Goal: Complete application form

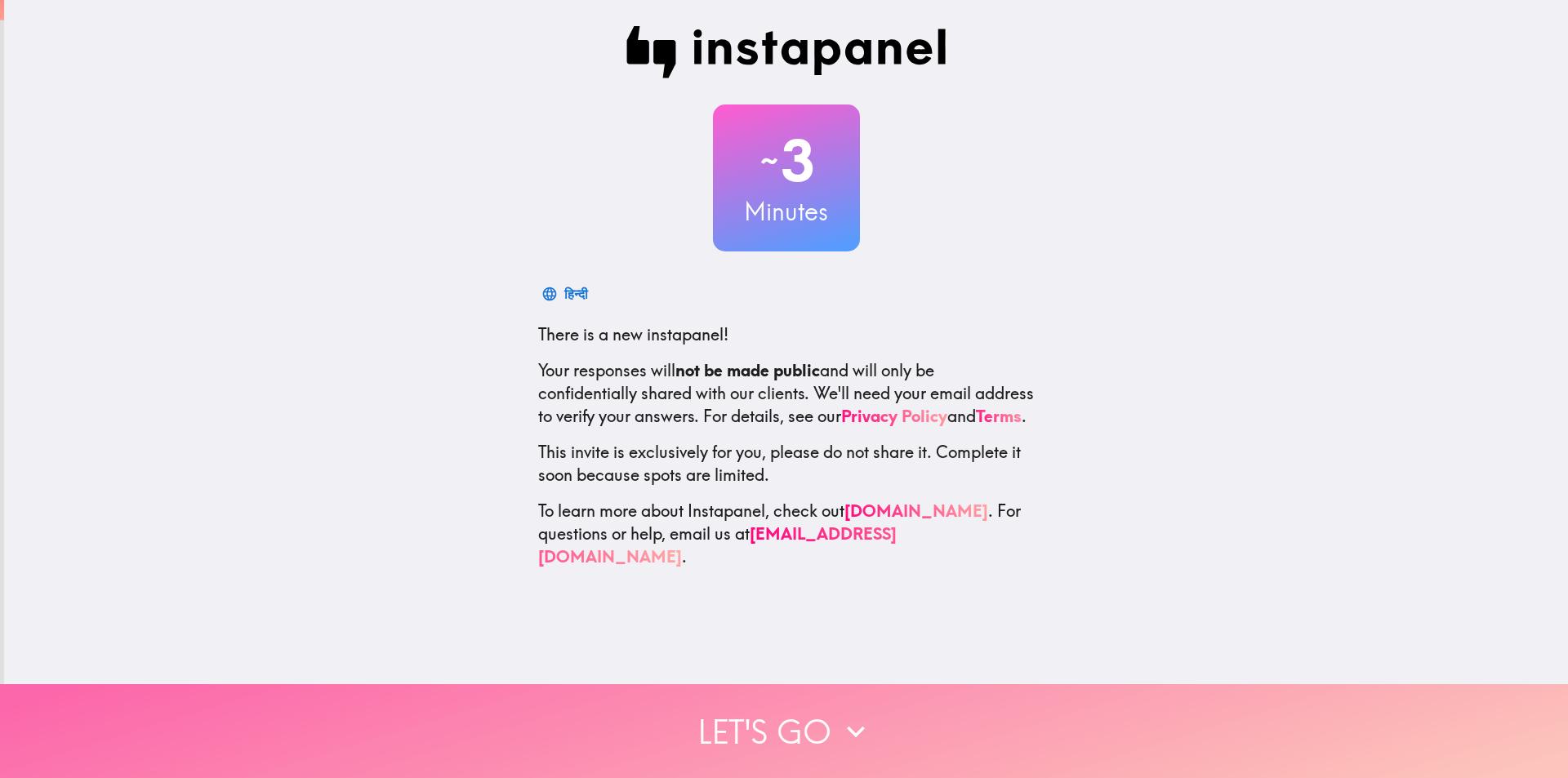
click at [784, 702] on button "Let's go" at bounding box center [784, 731] width 1568 height 94
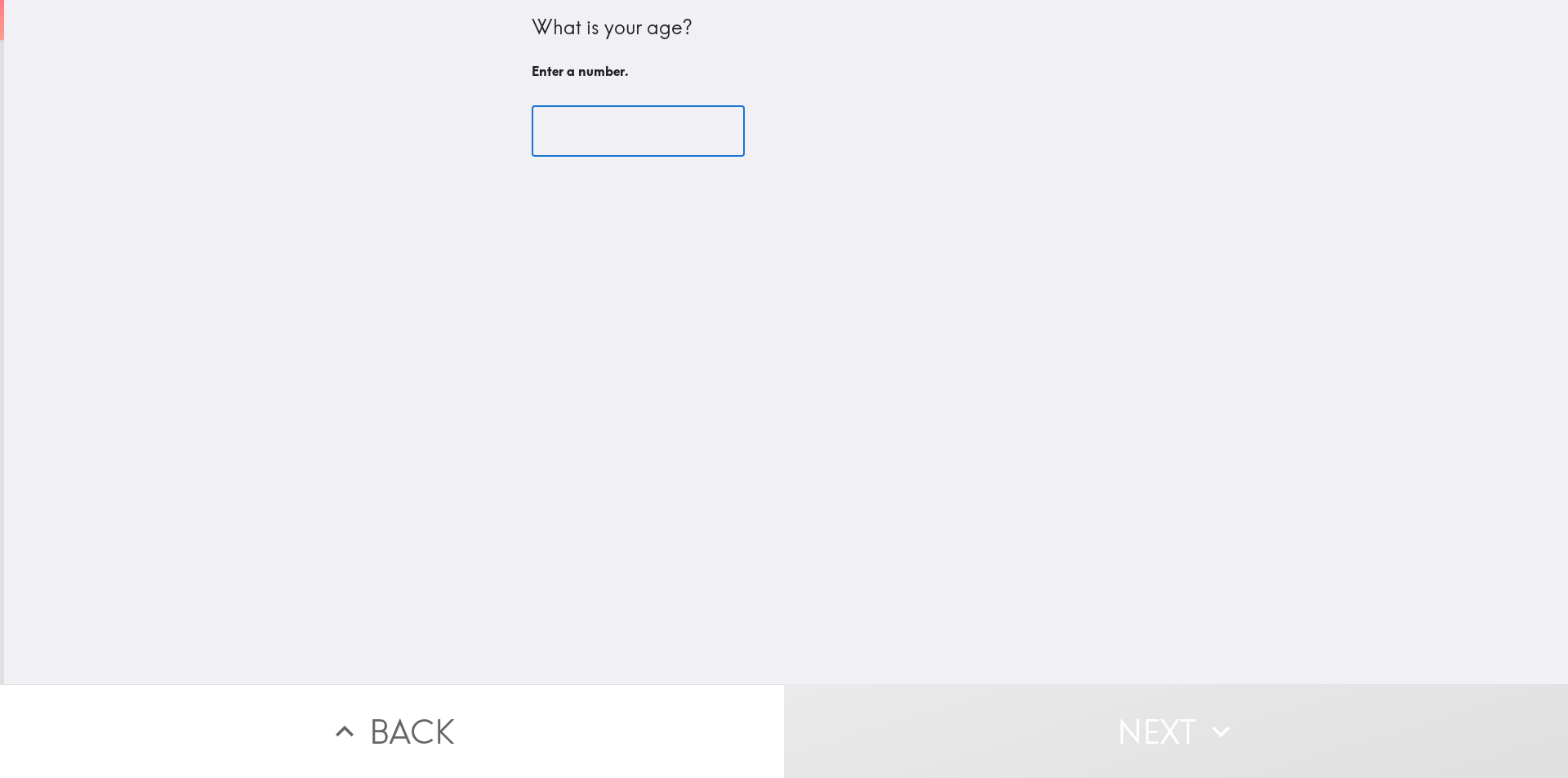
click at [628, 135] on input "number" at bounding box center [638, 132] width 213 height 51
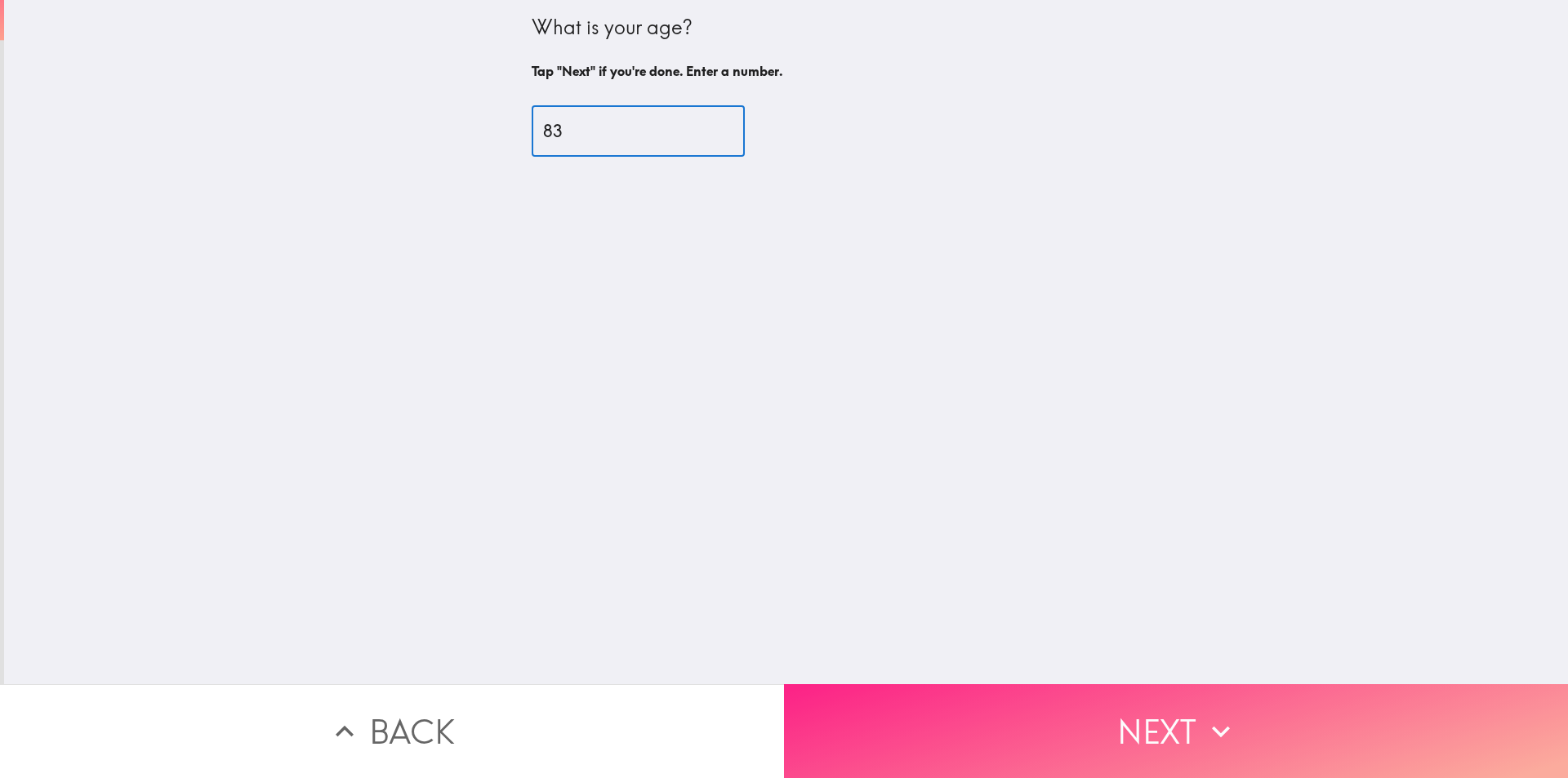
type input "83"
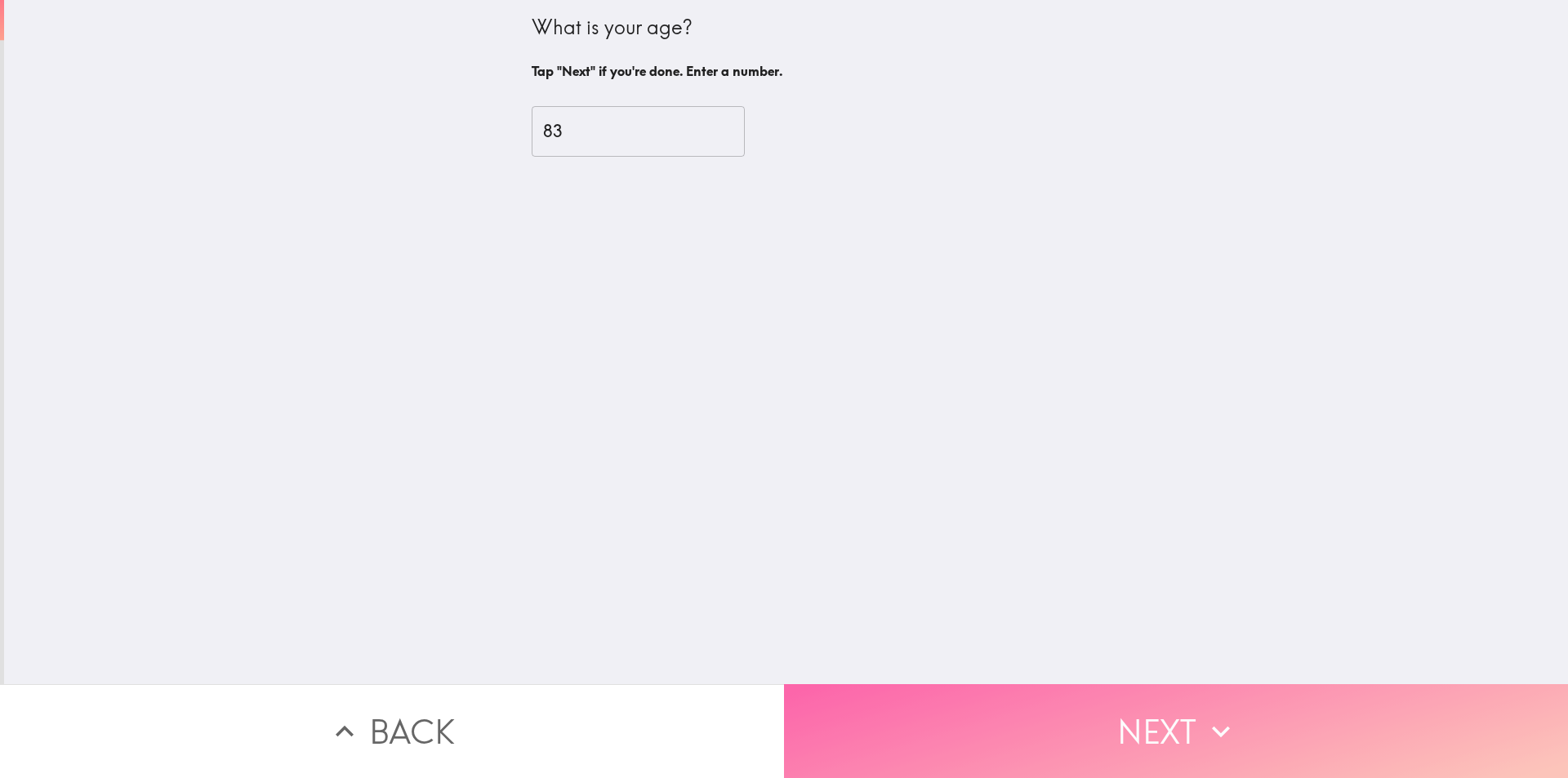
click at [1163, 720] on button "Next" at bounding box center [1176, 731] width 784 height 94
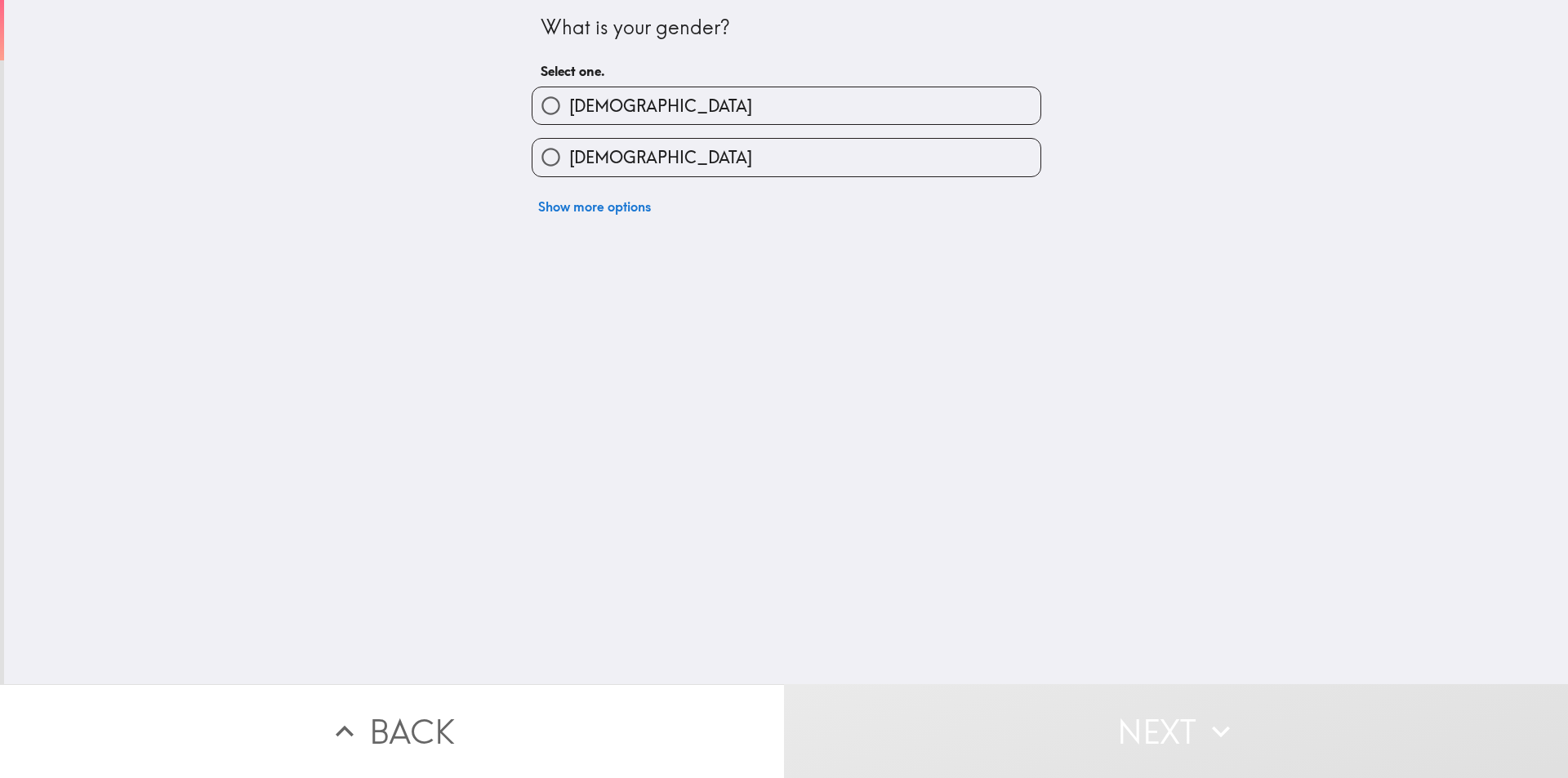
click at [540, 158] on input "[DEMOGRAPHIC_DATA]" at bounding box center [550, 157] width 37 height 37
radio input "true"
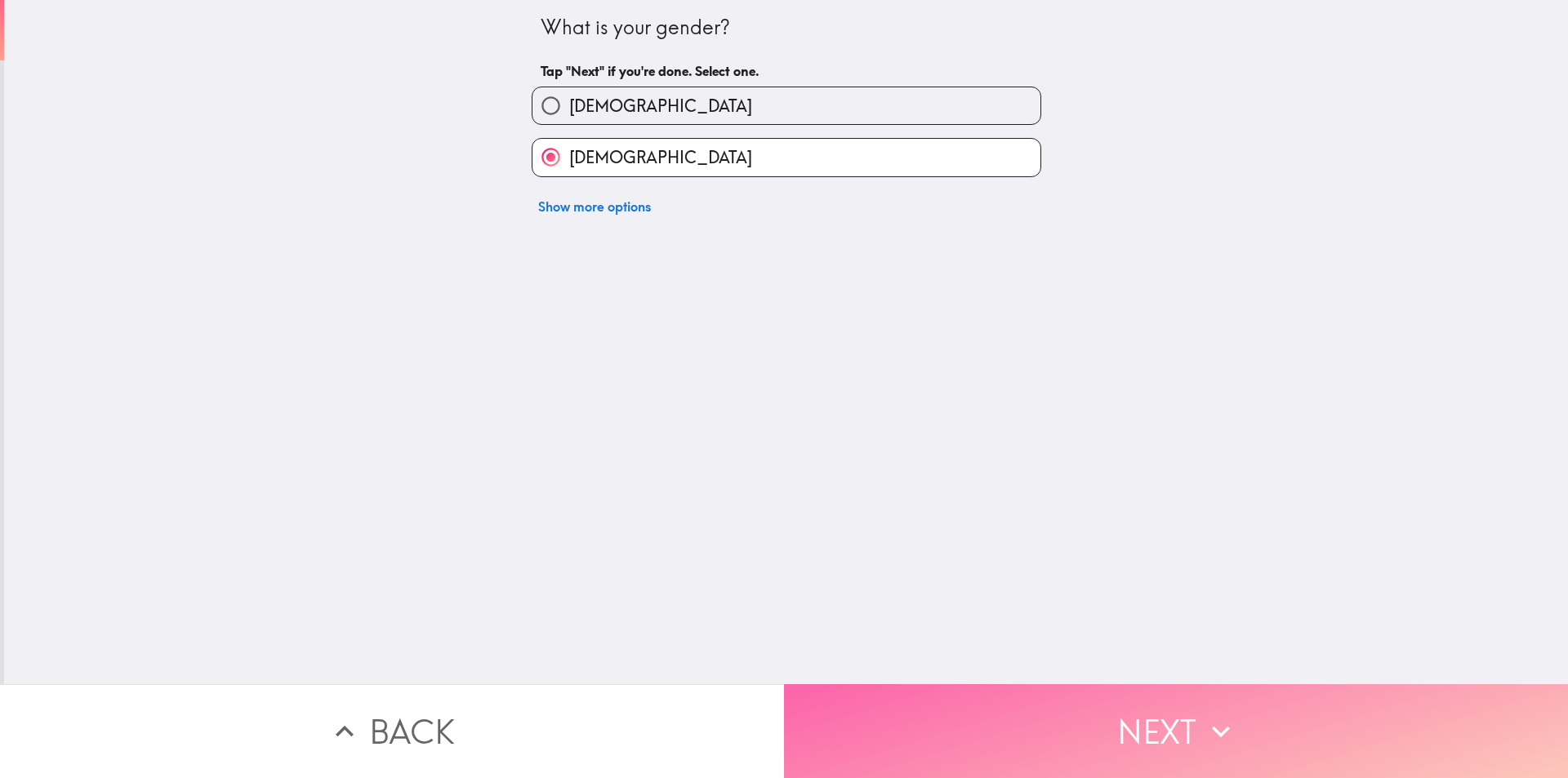
click at [1166, 712] on button "Next" at bounding box center [1176, 731] width 784 height 94
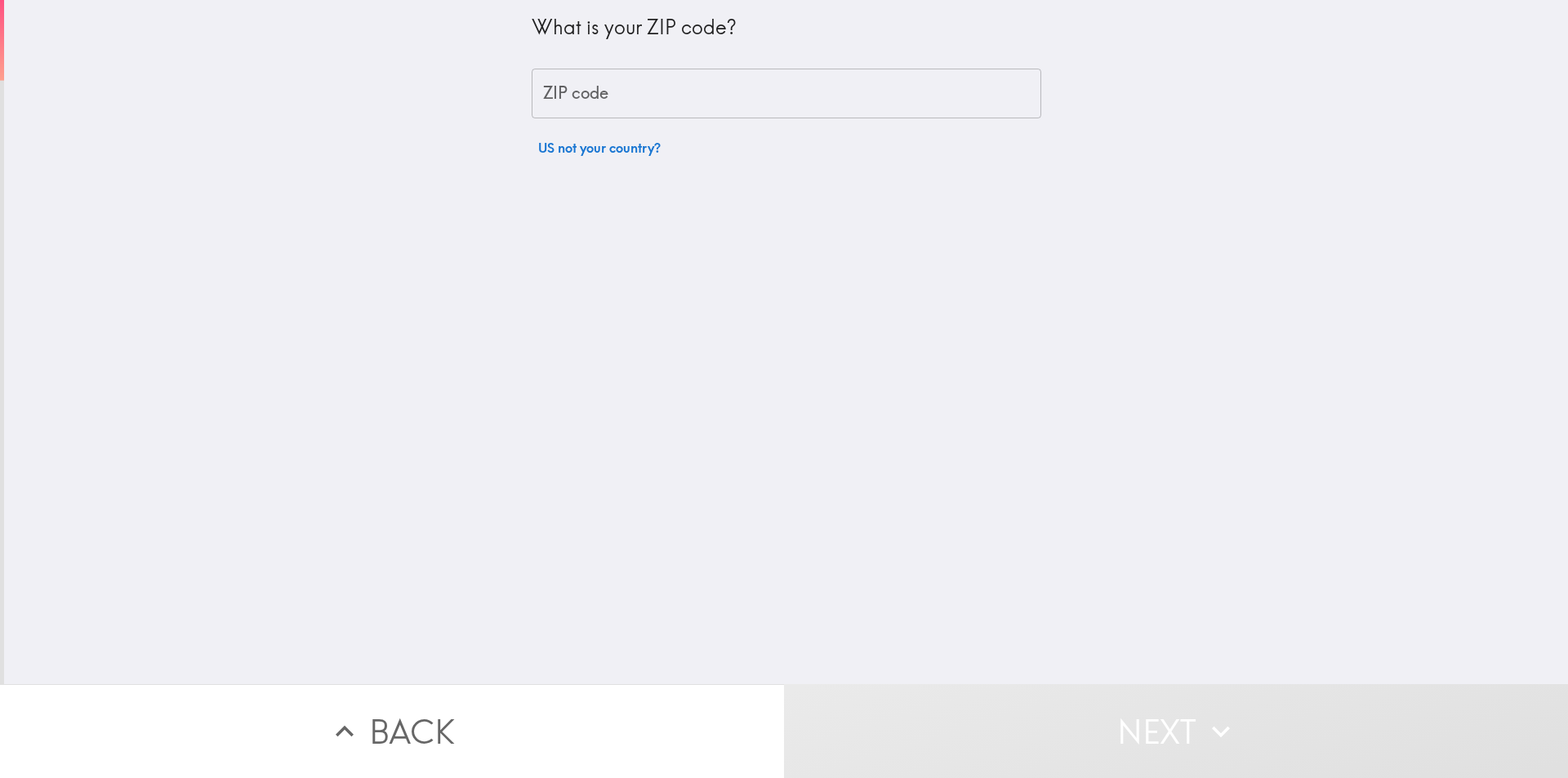
click at [688, 85] on input "ZIP code" at bounding box center [786, 94] width 509 height 51
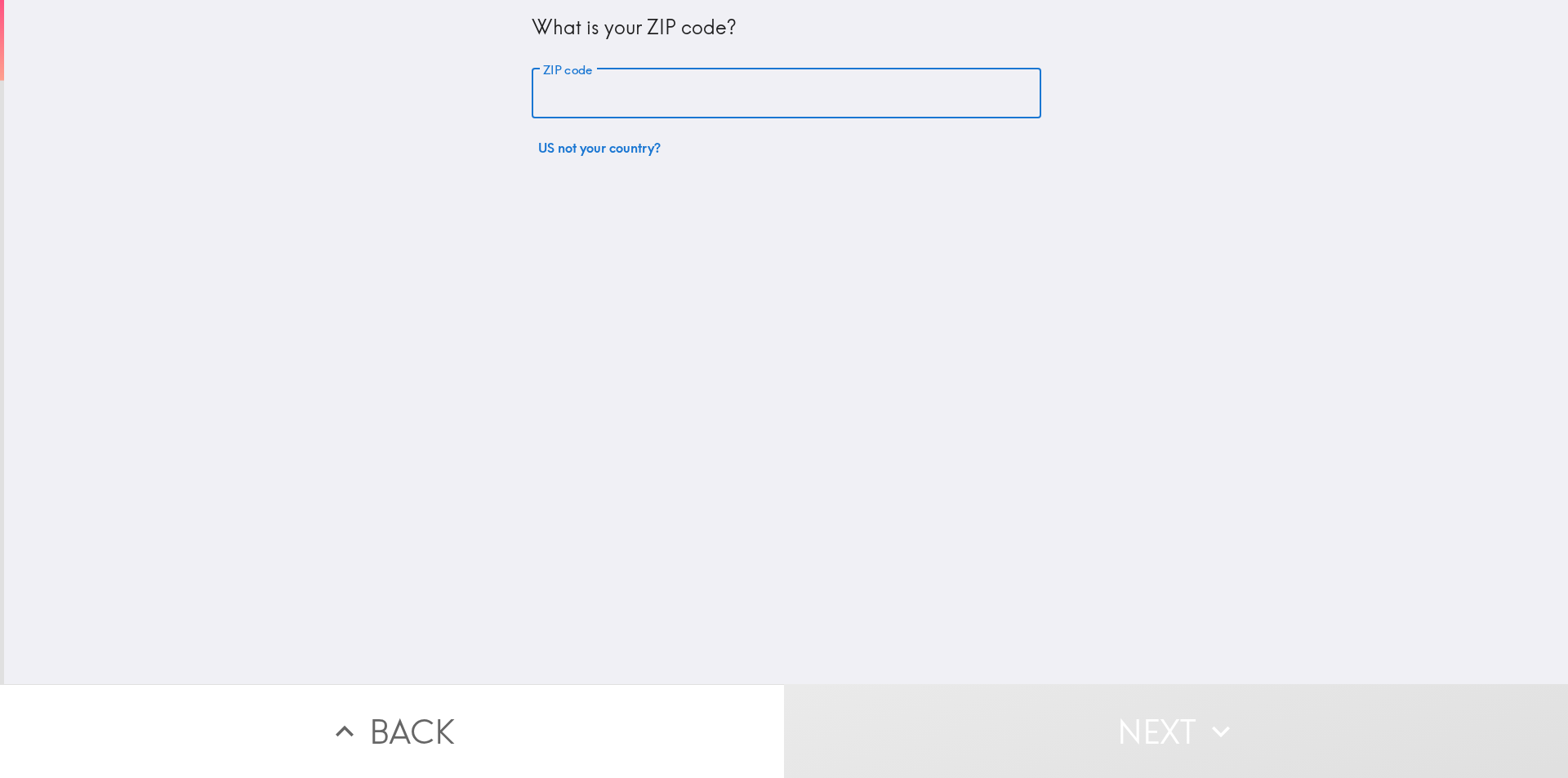
type input "81020"
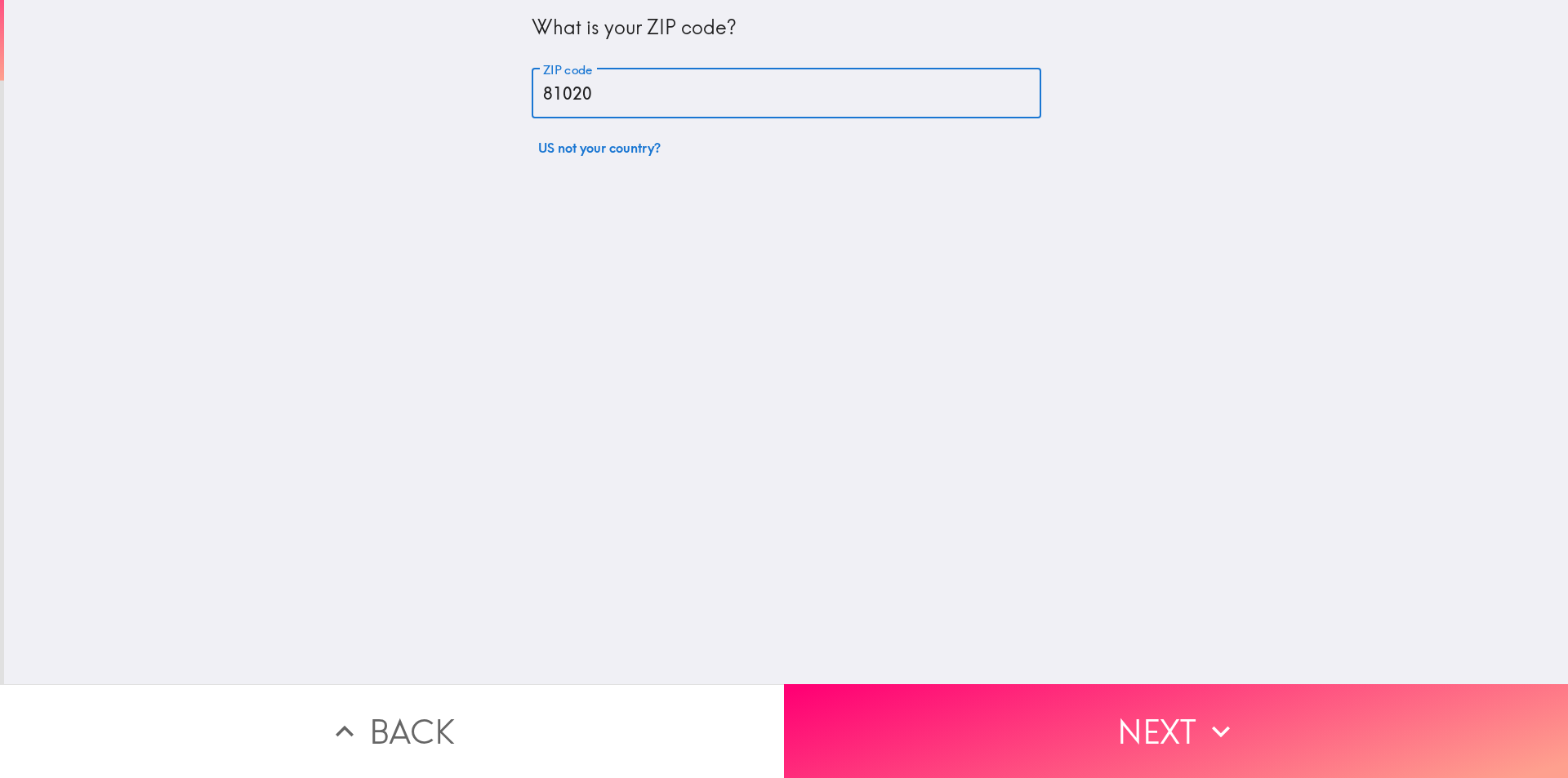
click at [1050, 715] on button "Next" at bounding box center [1176, 731] width 784 height 94
